Goal: Check status: Check status

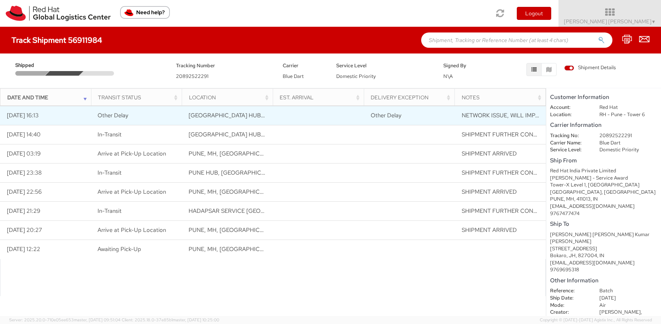
click at [521, 115] on span "NETWORK ISSUE, WILL IMPACT DELIVERY" at bounding box center [519, 116] width 114 height 8
click at [112, 117] on span "Other Delay" at bounding box center [113, 116] width 31 height 8
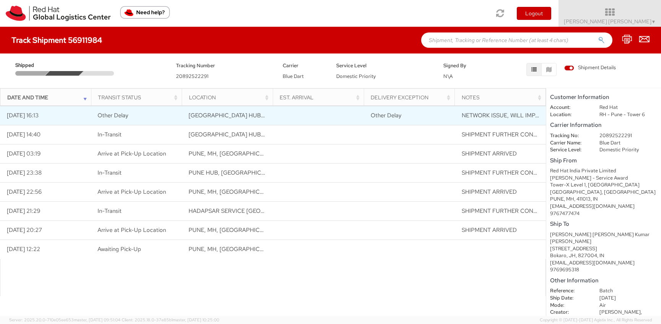
click at [220, 117] on span "[GEOGRAPHIC_DATA] HUB, [GEOGRAPHIC_DATA], [GEOGRAPHIC_DATA]" at bounding box center [286, 116] width 195 height 8
click at [400, 107] on td "Other Delay" at bounding box center [409, 115] width 91 height 19
